Goal: Check status: Check status

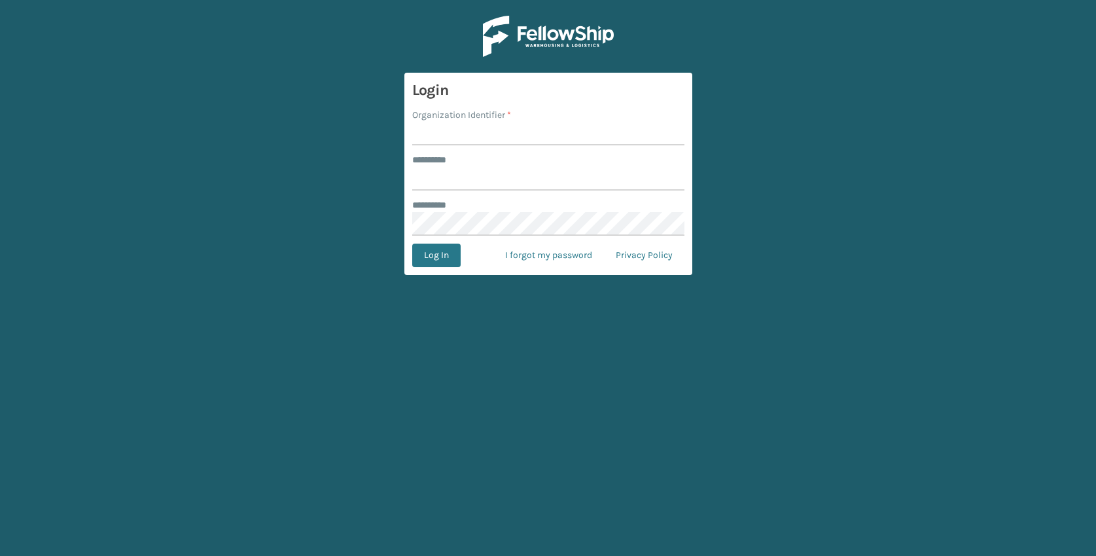
type input "**********"
type input "JumpSport"
click at [412, 243] on button "Log In" at bounding box center [436, 255] width 48 height 24
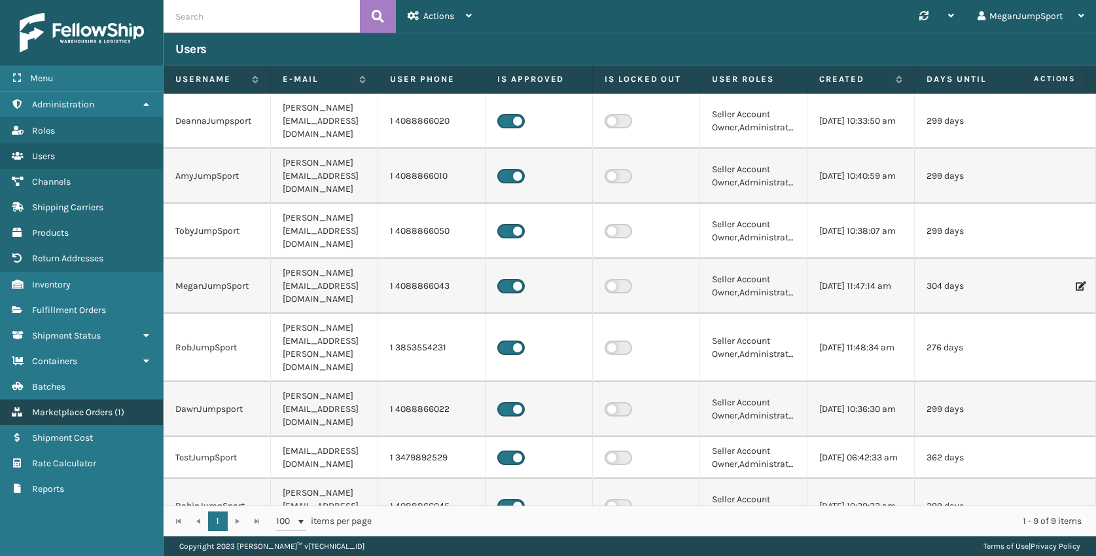
click at [75, 412] on span "Marketplace Orders" at bounding box center [72, 411] width 81 height 11
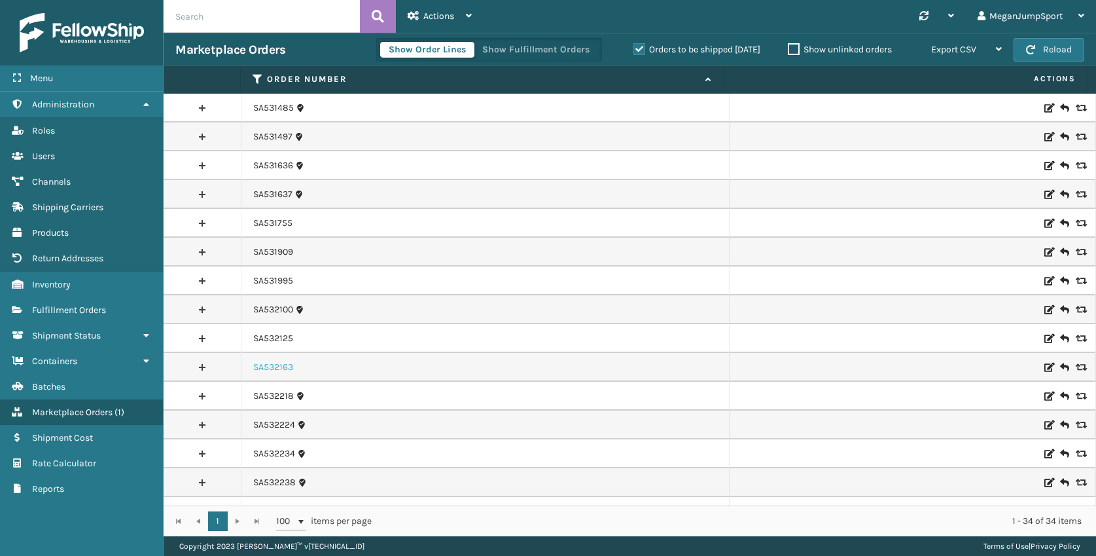
click at [276, 362] on link "SA532163" at bounding box center [273, 367] width 40 height 13
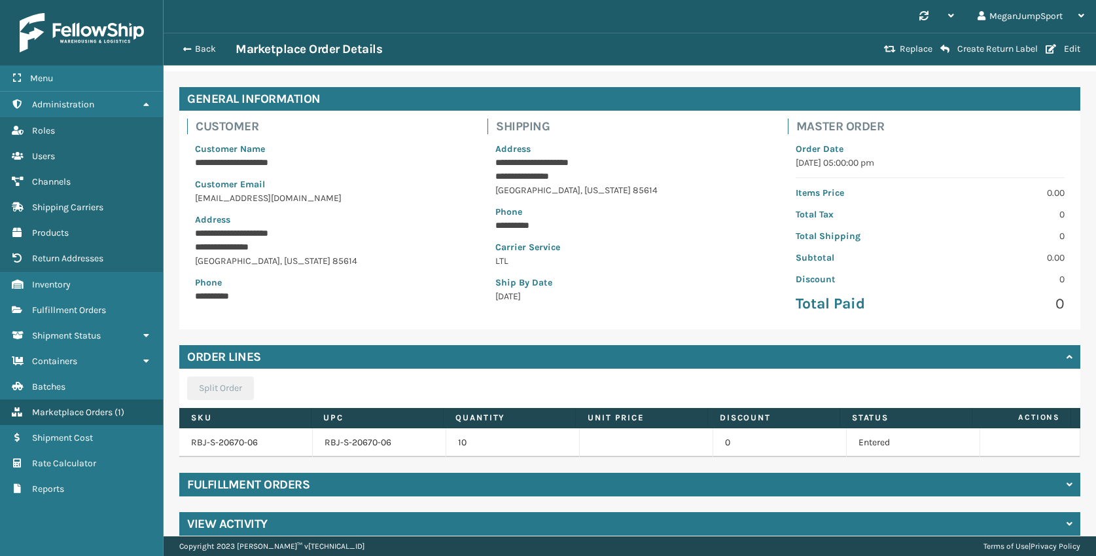
scroll to position [54, 0]
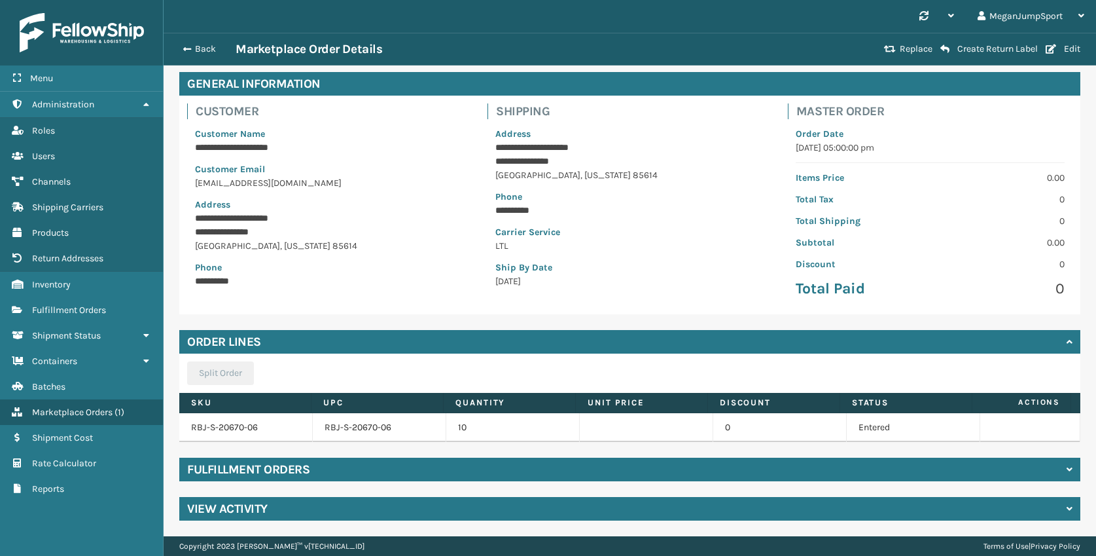
click at [275, 469] on h4 "Fulfillment Orders" at bounding box center [248, 469] width 122 height 16
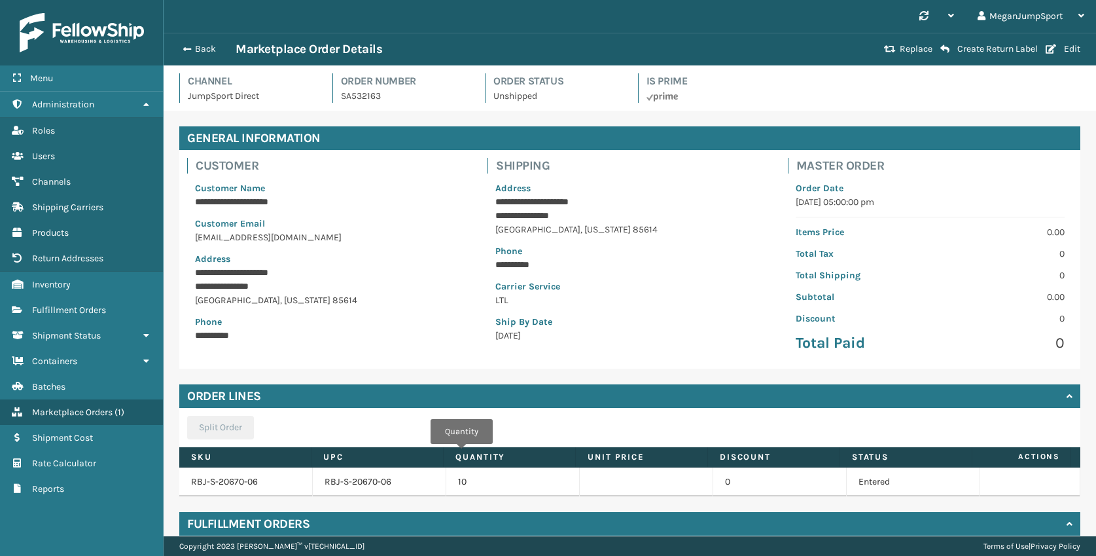
scroll to position [111, 0]
